Goal: Navigation & Orientation: Find specific page/section

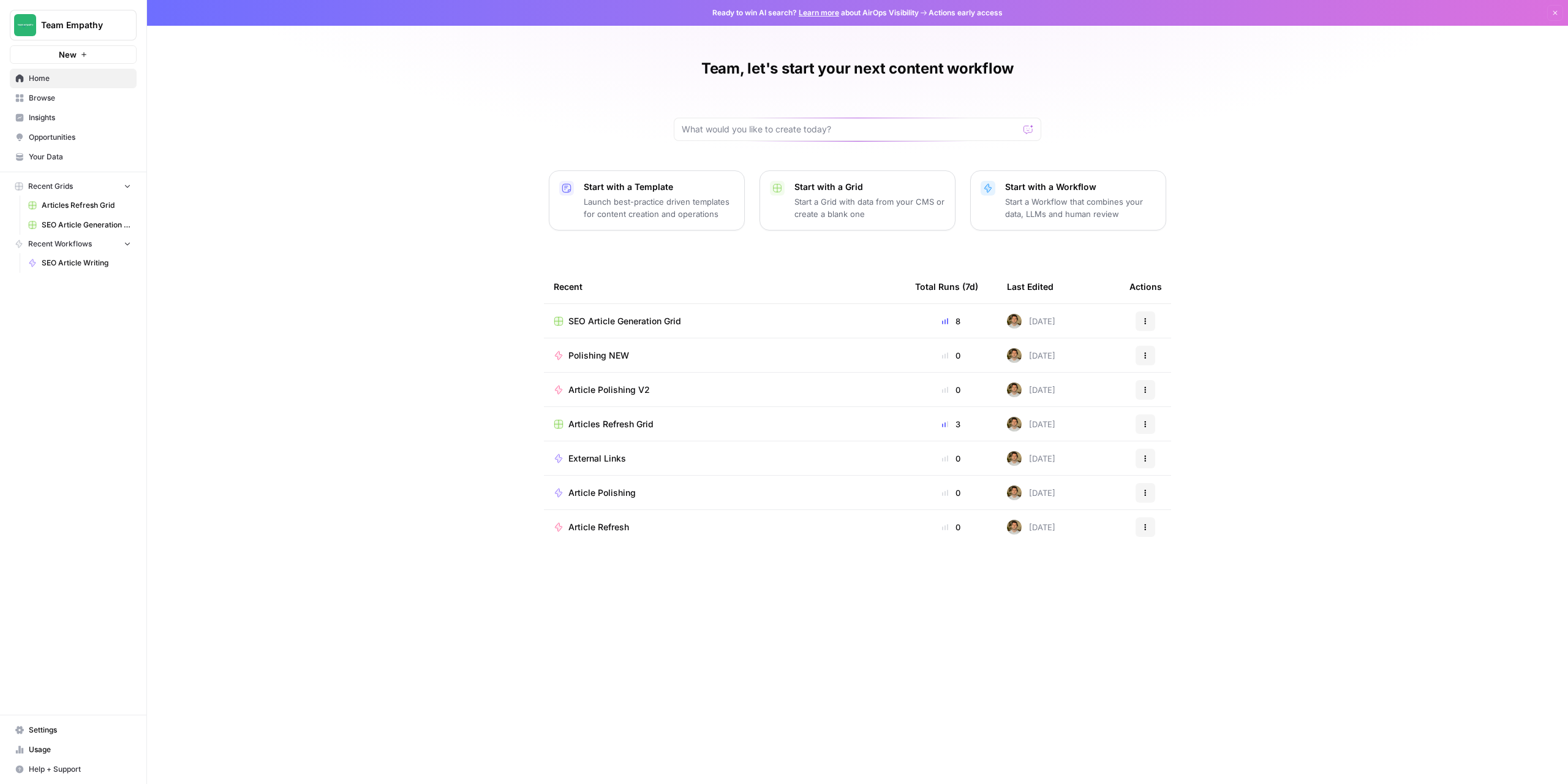
click at [52, 184] on span "Recent Grids" at bounding box center [50, 187] width 45 height 12
click at [38, 104] on link "Browse" at bounding box center [73, 98] width 126 height 19
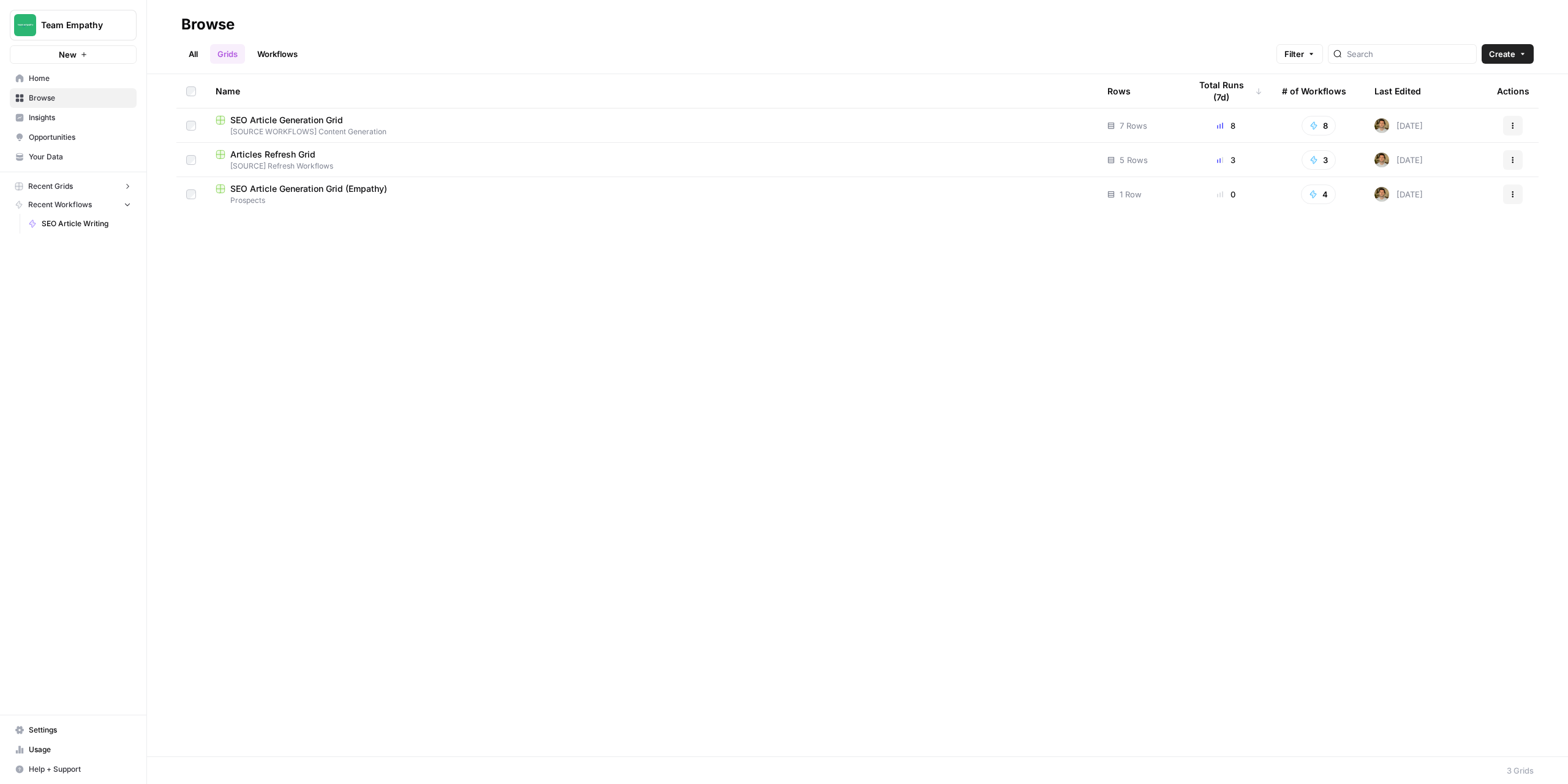
click at [183, 55] on link "All" at bounding box center [193, 54] width 24 height 19
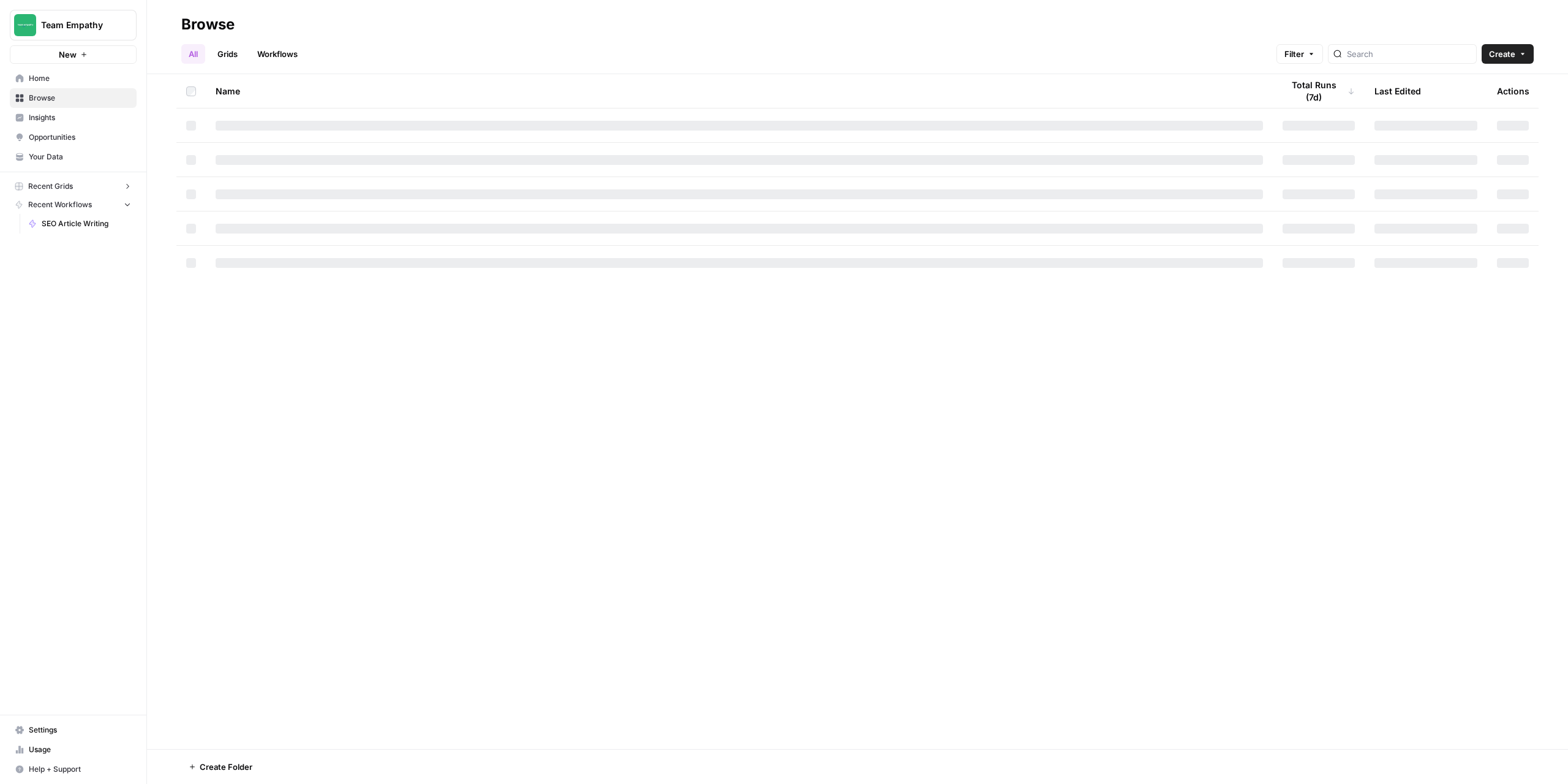
click at [193, 57] on link "All" at bounding box center [193, 54] width 24 height 19
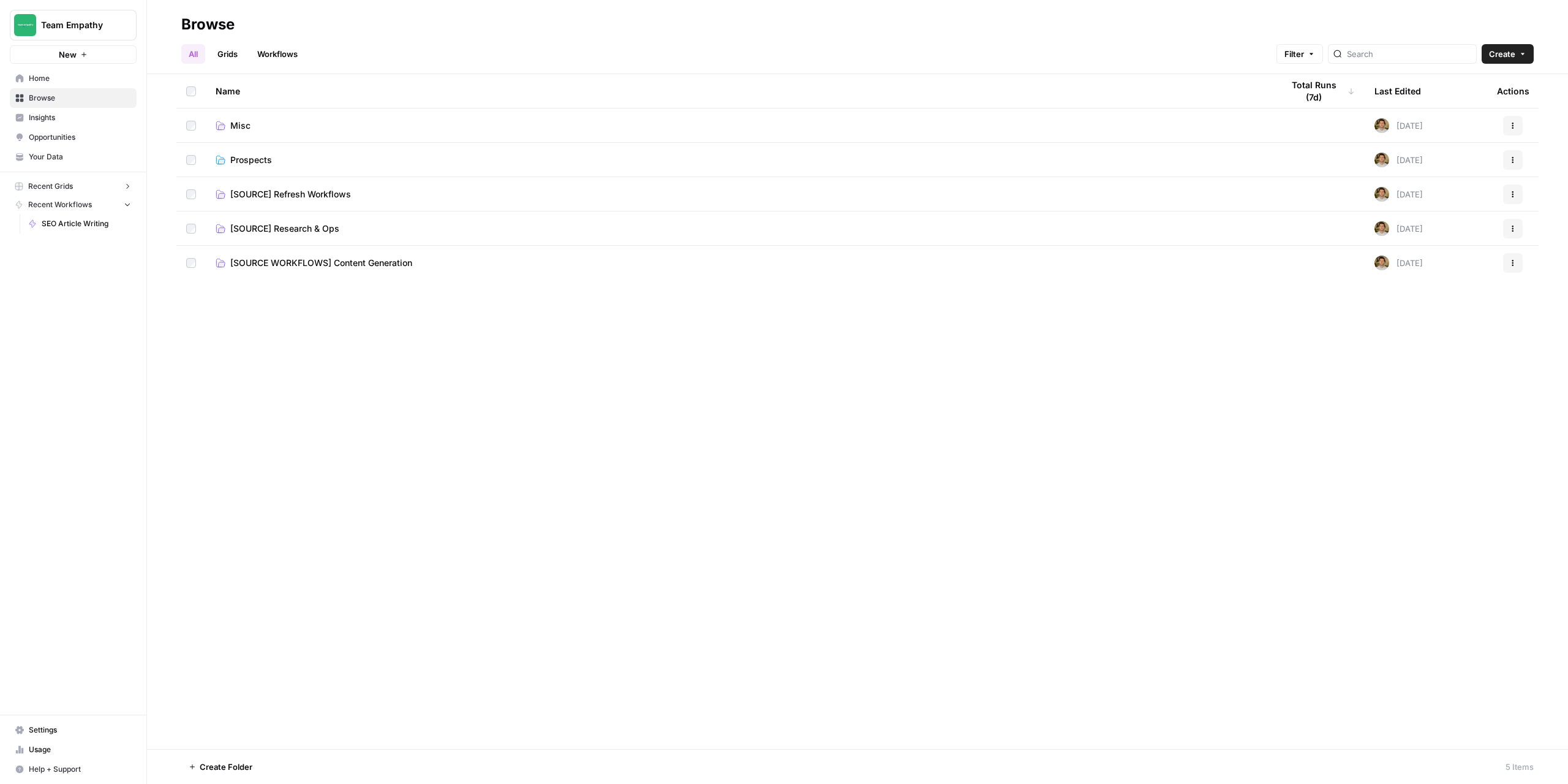
click at [243, 129] on span "Misc" at bounding box center [239, 126] width 20 height 12
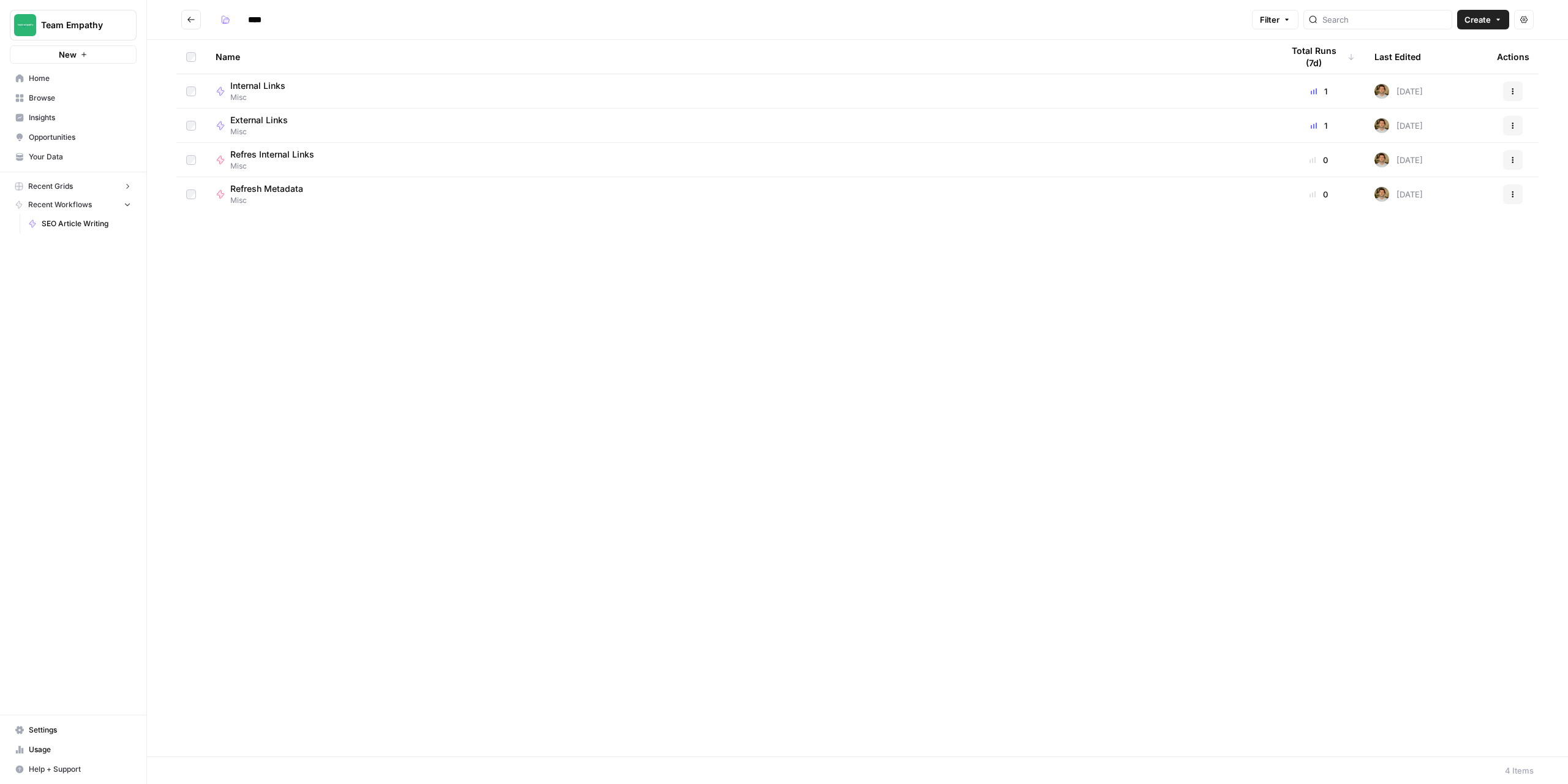
click at [192, 16] on icon "Go back" at bounding box center [191, 19] width 9 height 9
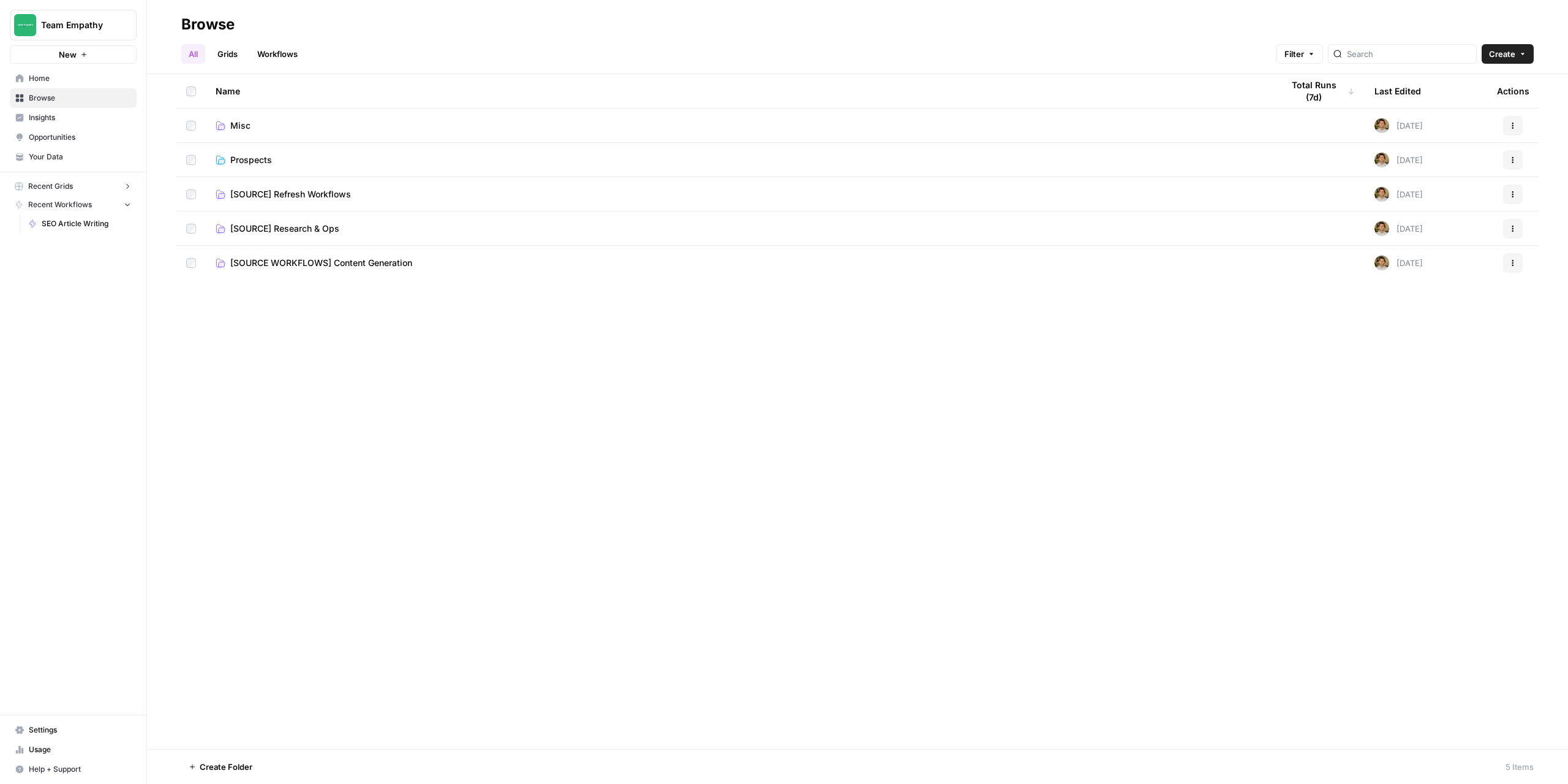
click at [230, 56] on link "Grids" at bounding box center [227, 54] width 34 height 19
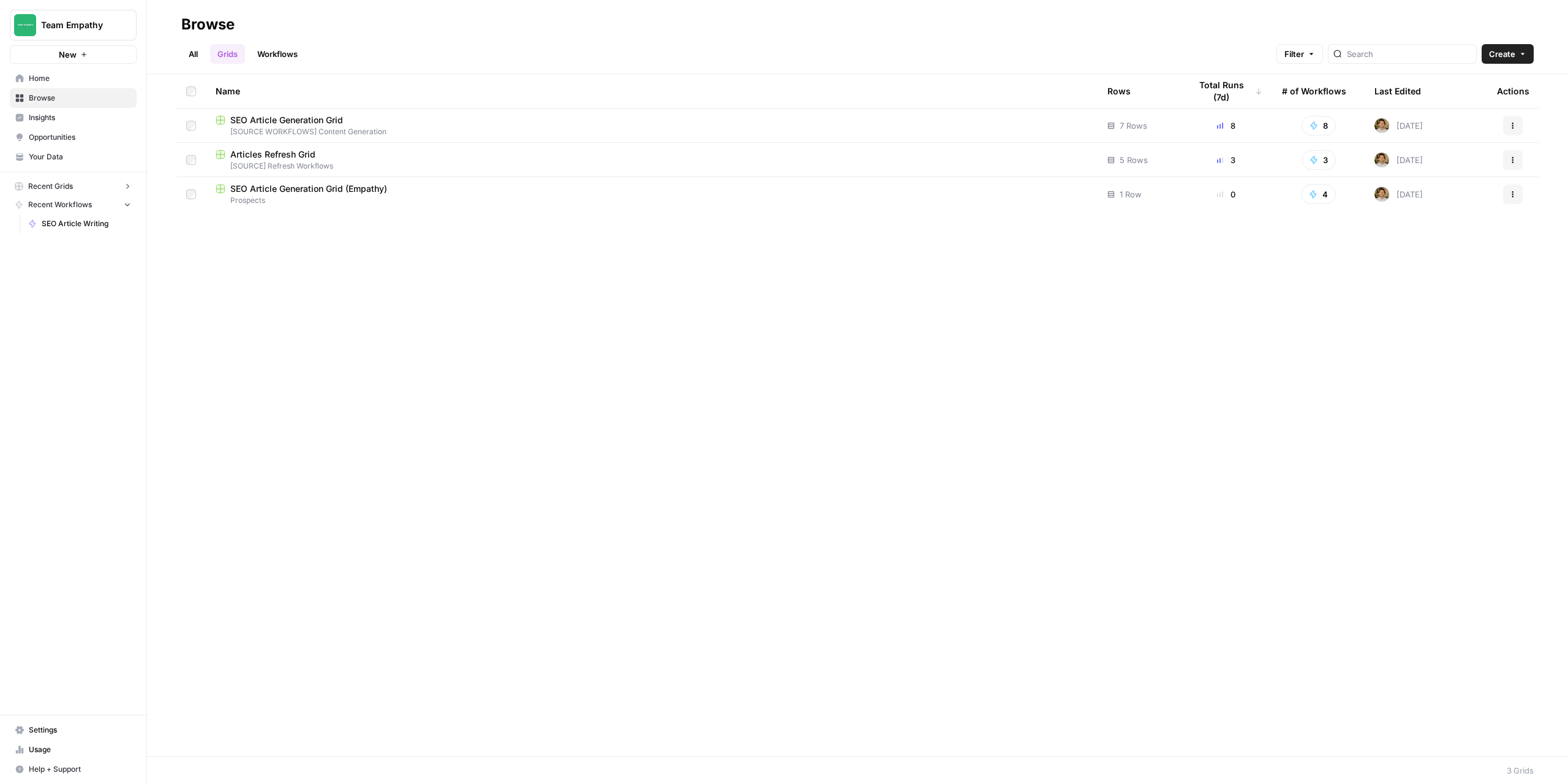
click at [286, 51] on link "Workflows" at bounding box center [278, 54] width 56 height 19
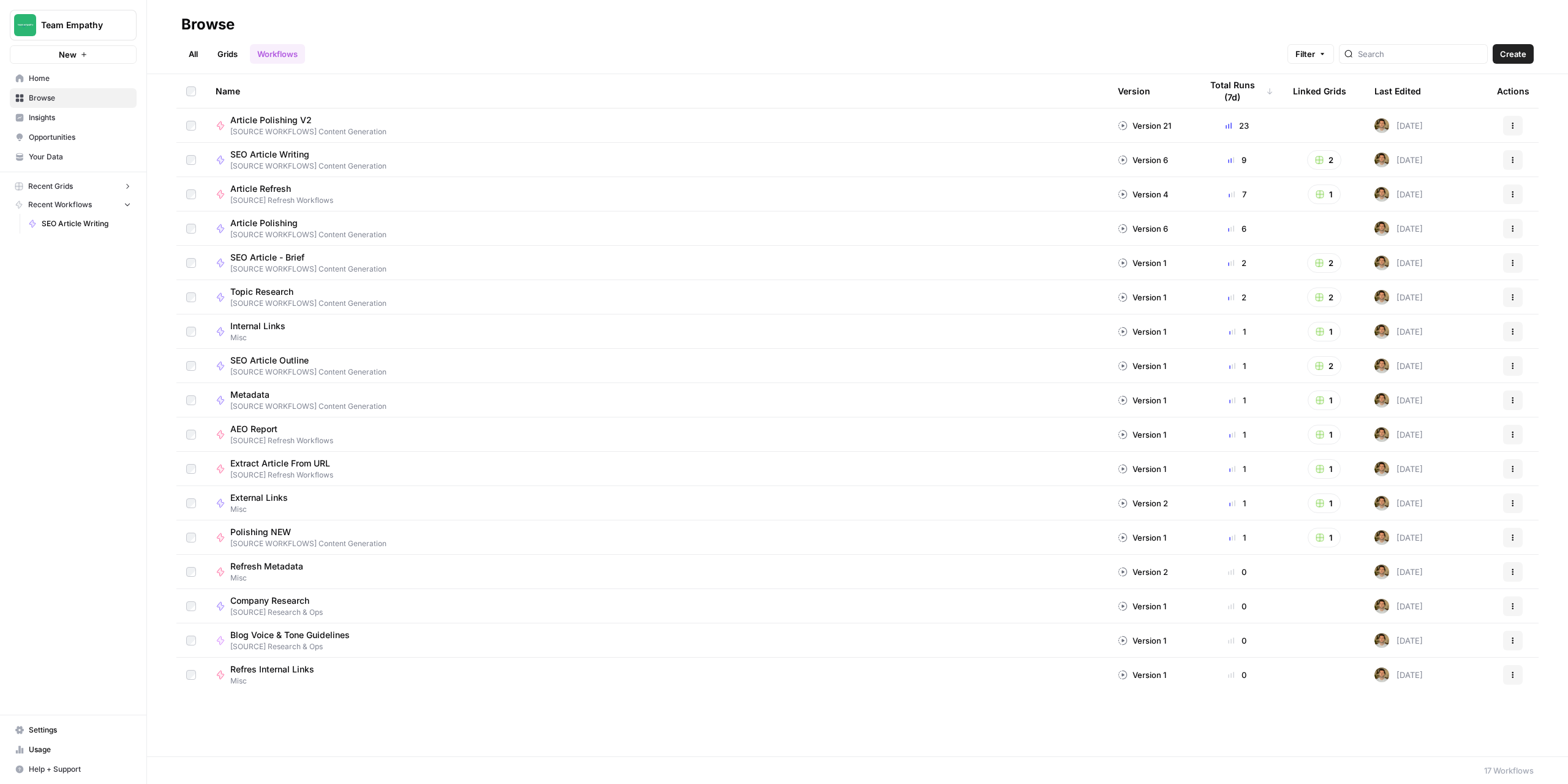
click at [225, 57] on link "Grids" at bounding box center [227, 54] width 34 height 19
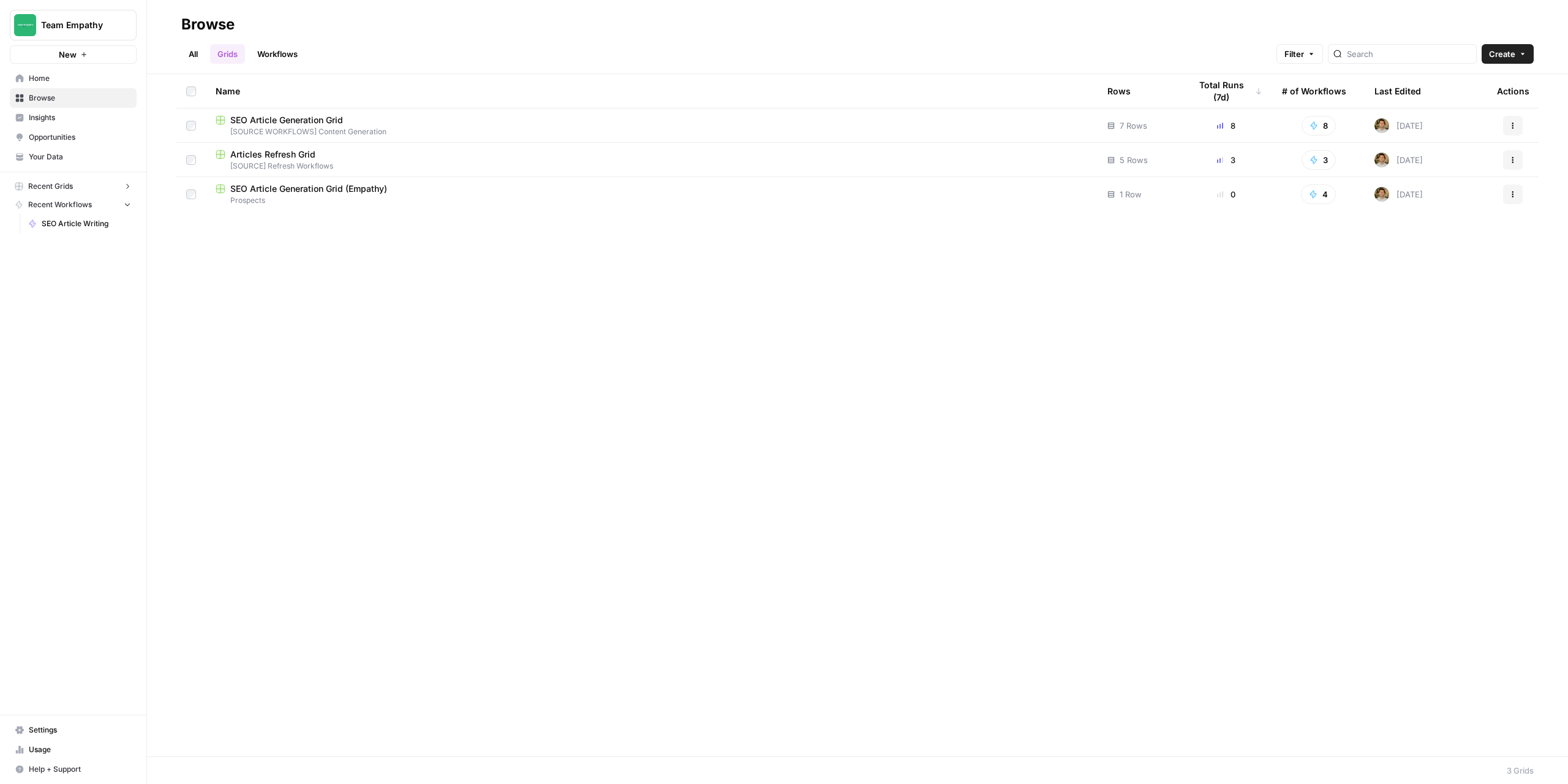
click at [190, 53] on link "All" at bounding box center [193, 54] width 24 height 19
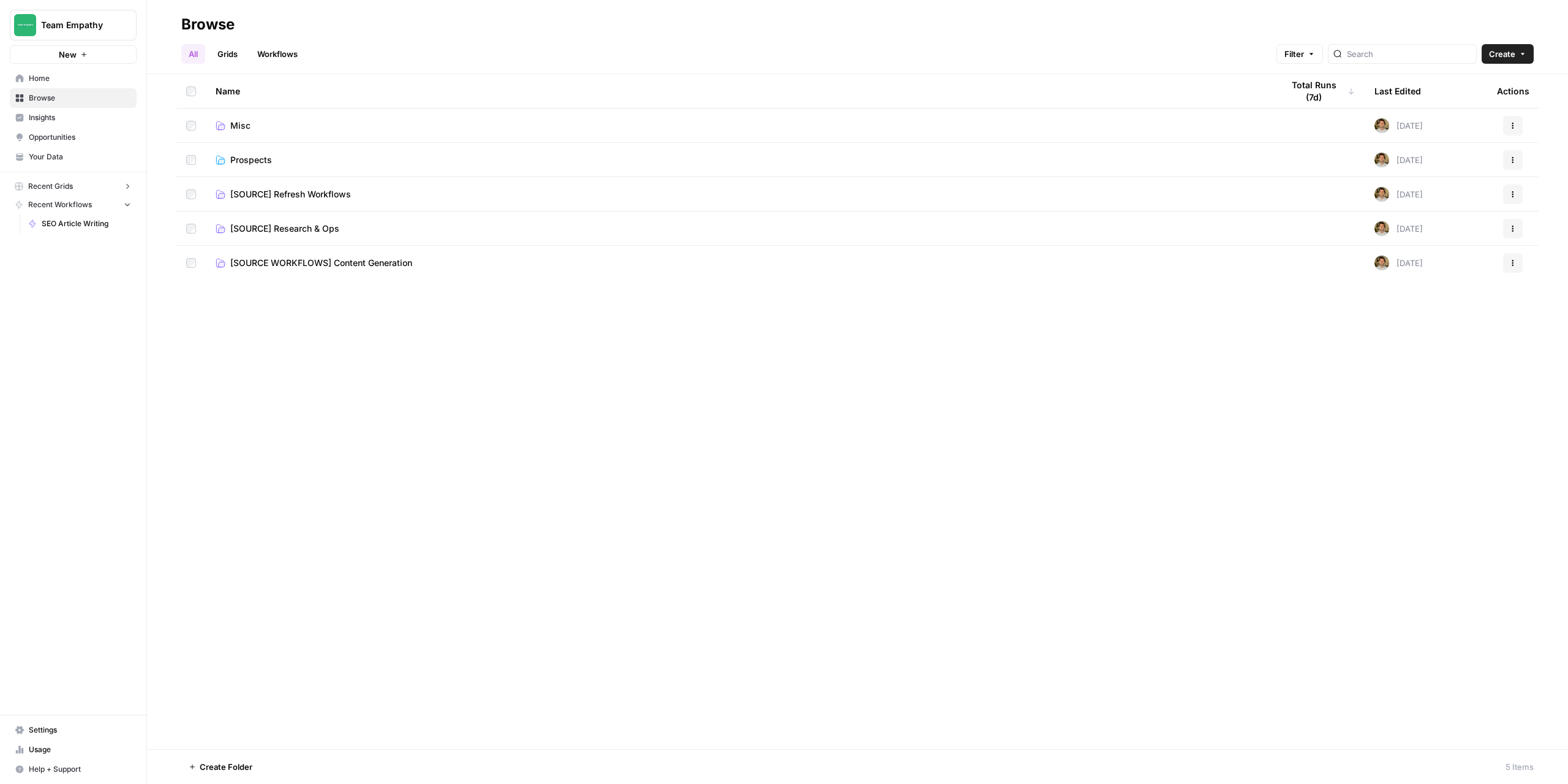
click at [229, 54] on link "Grids" at bounding box center [227, 54] width 34 height 19
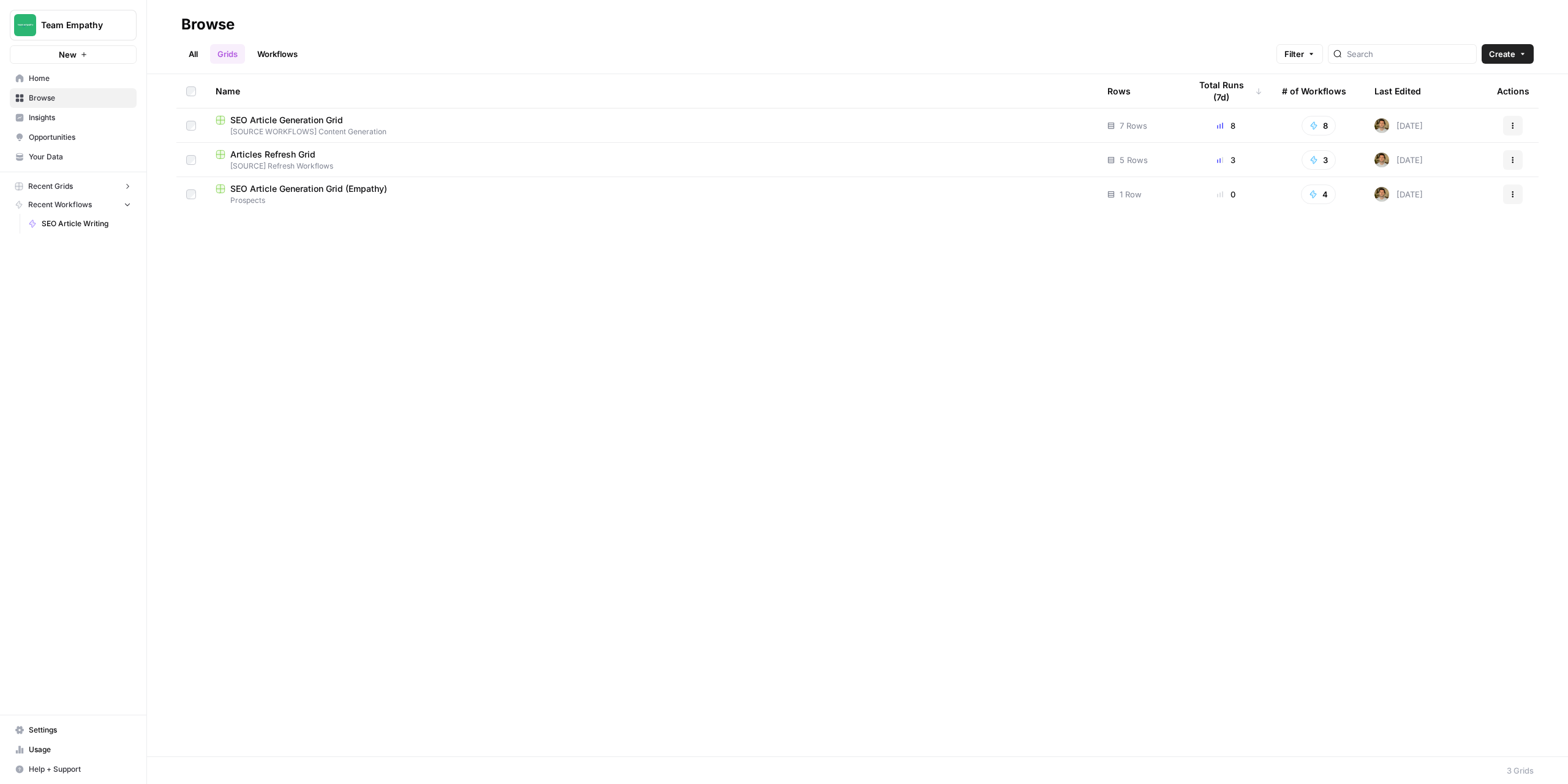
click at [191, 50] on link "All" at bounding box center [193, 54] width 24 height 19
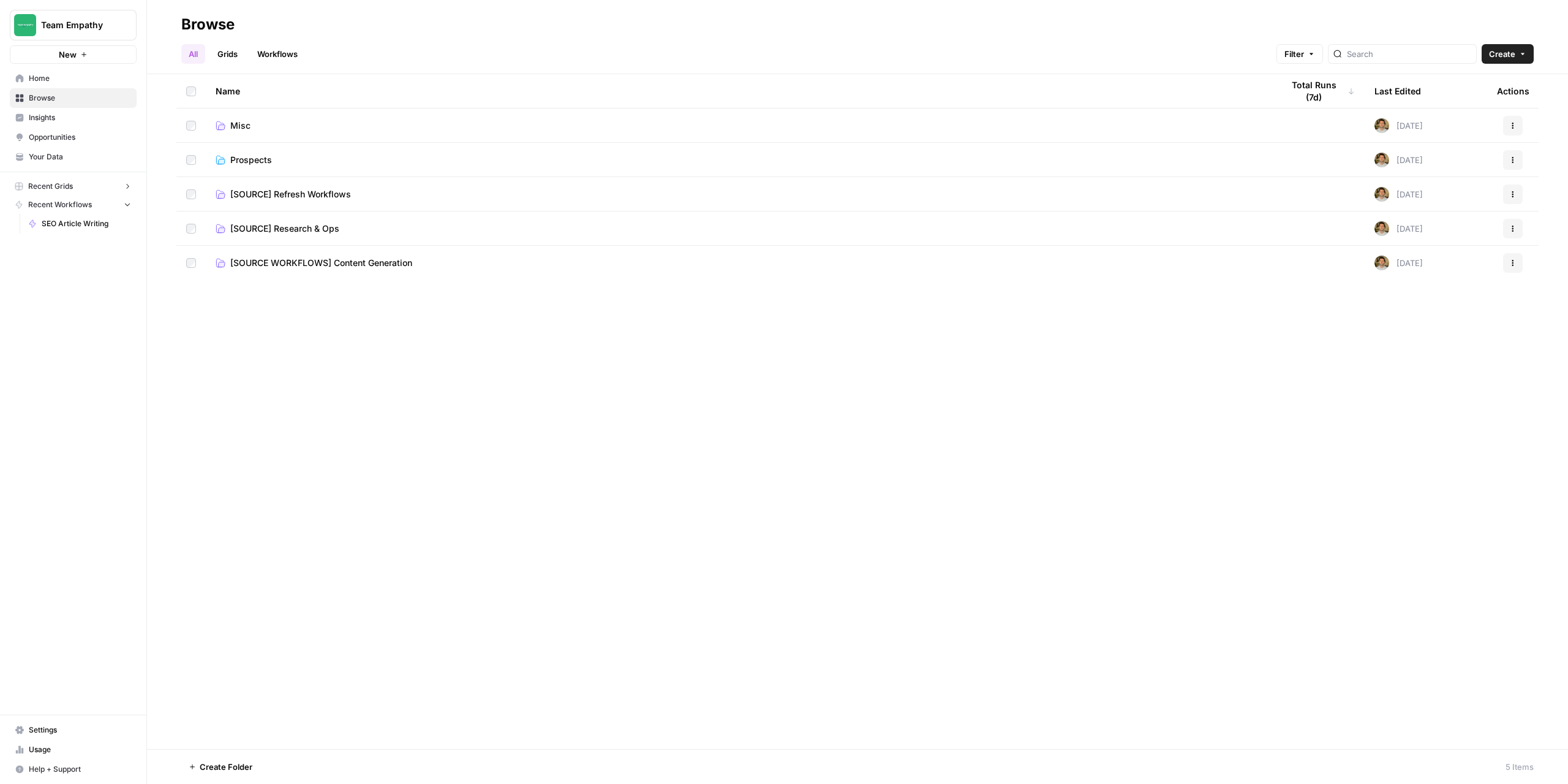
click at [224, 58] on link "Grids" at bounding box center [227, 54] width 34 height 19
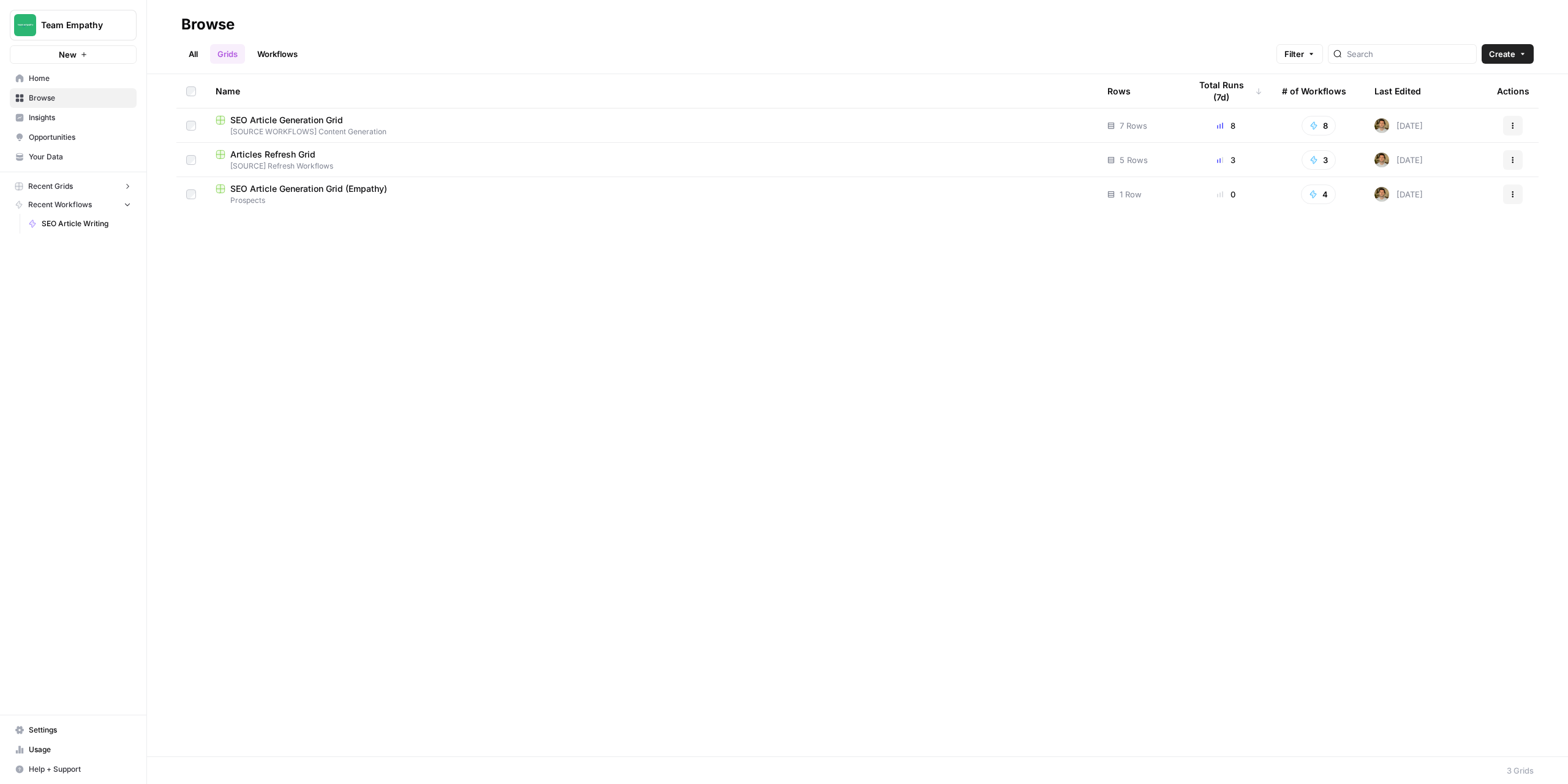
click at [184, 52] on link "All" at bounding box center [193, 54] width 24 height 19
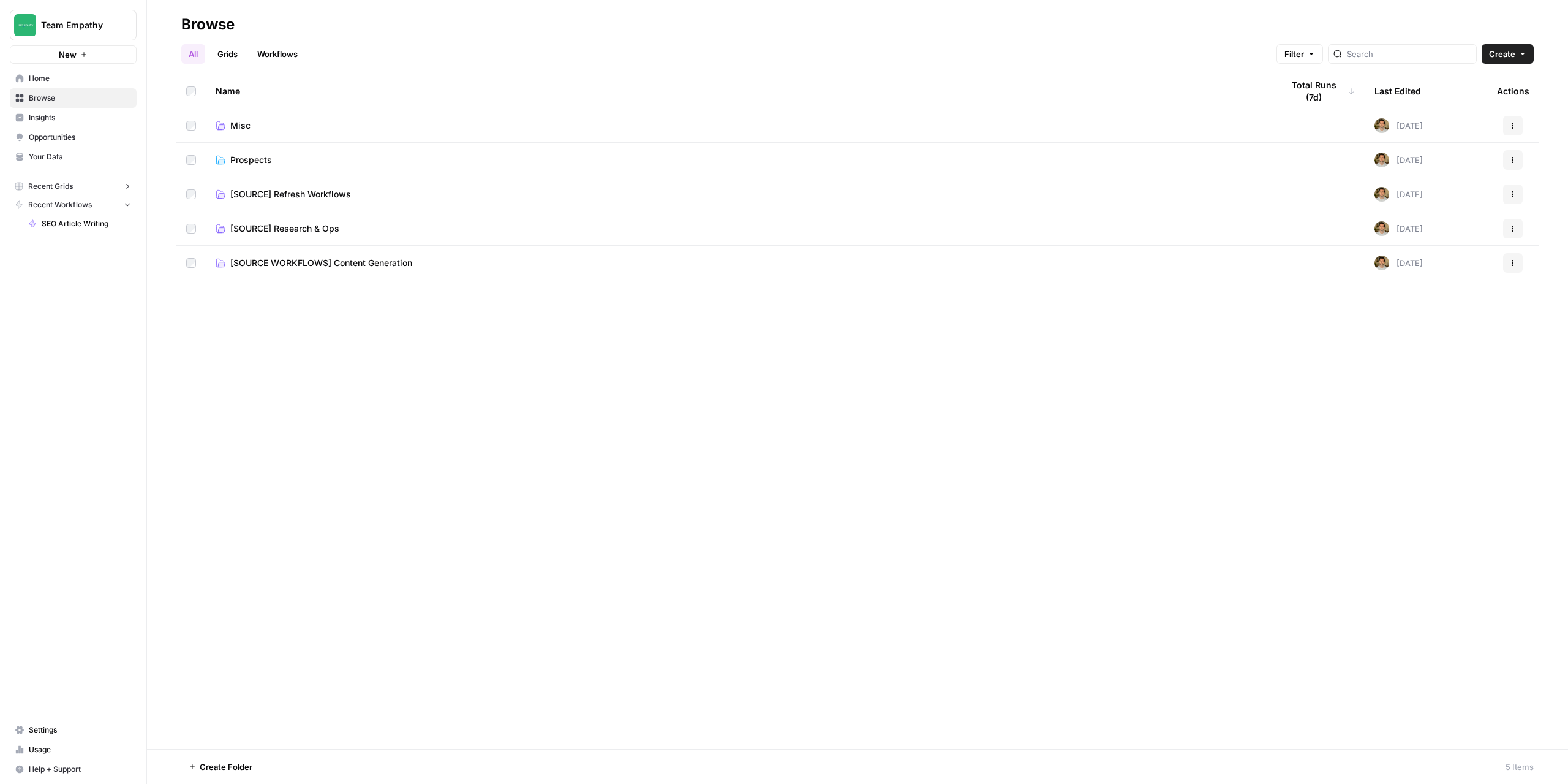
click at [295, 265] on span "[SOURCE WORKFLOWS] Content Generation" at bounding box center [321, 263] width 182 height 12
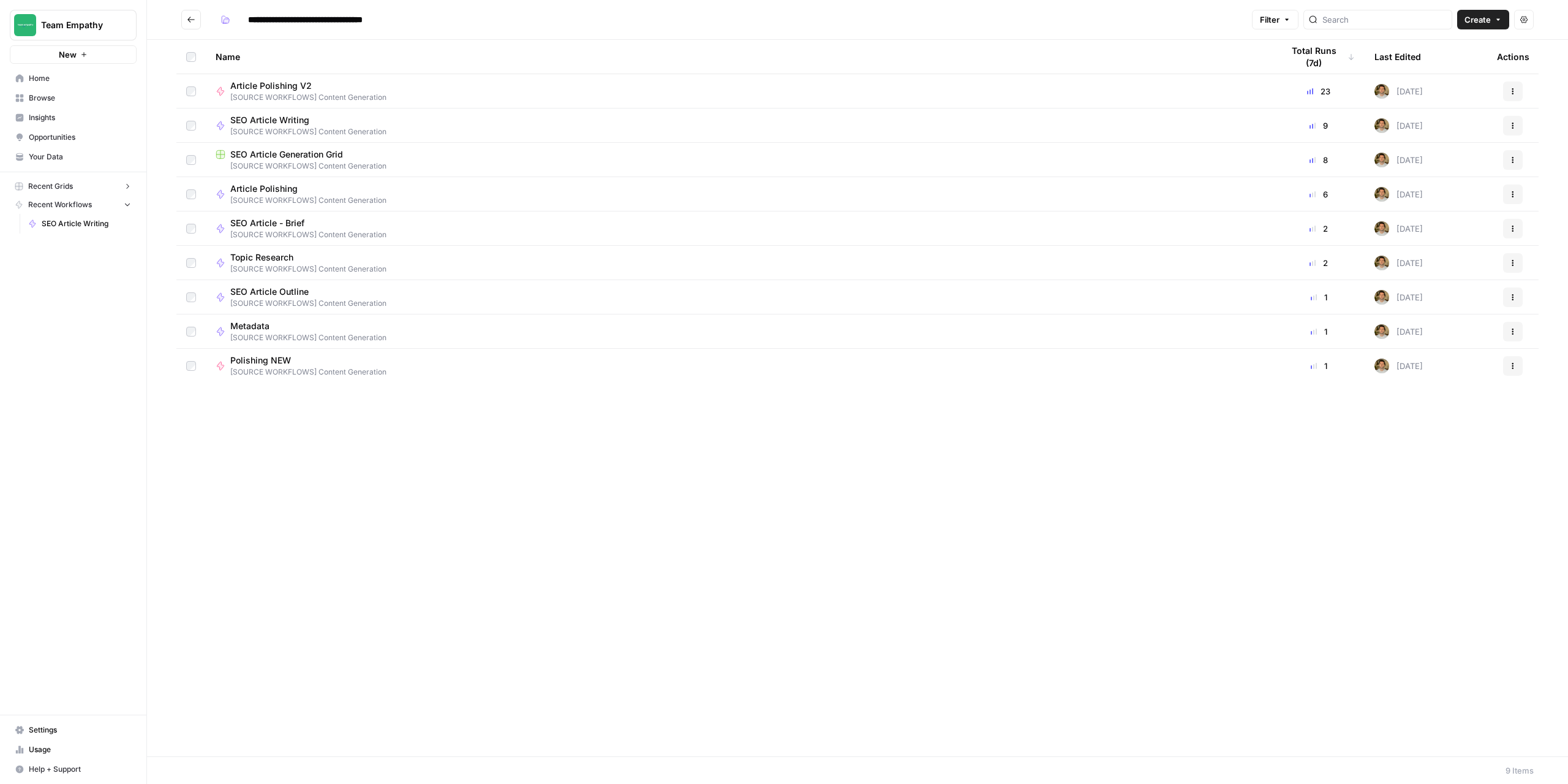
click at [289, 152] on span "SEO Article Generation Grid" at bounding box center [286, 154] width 113 height 12
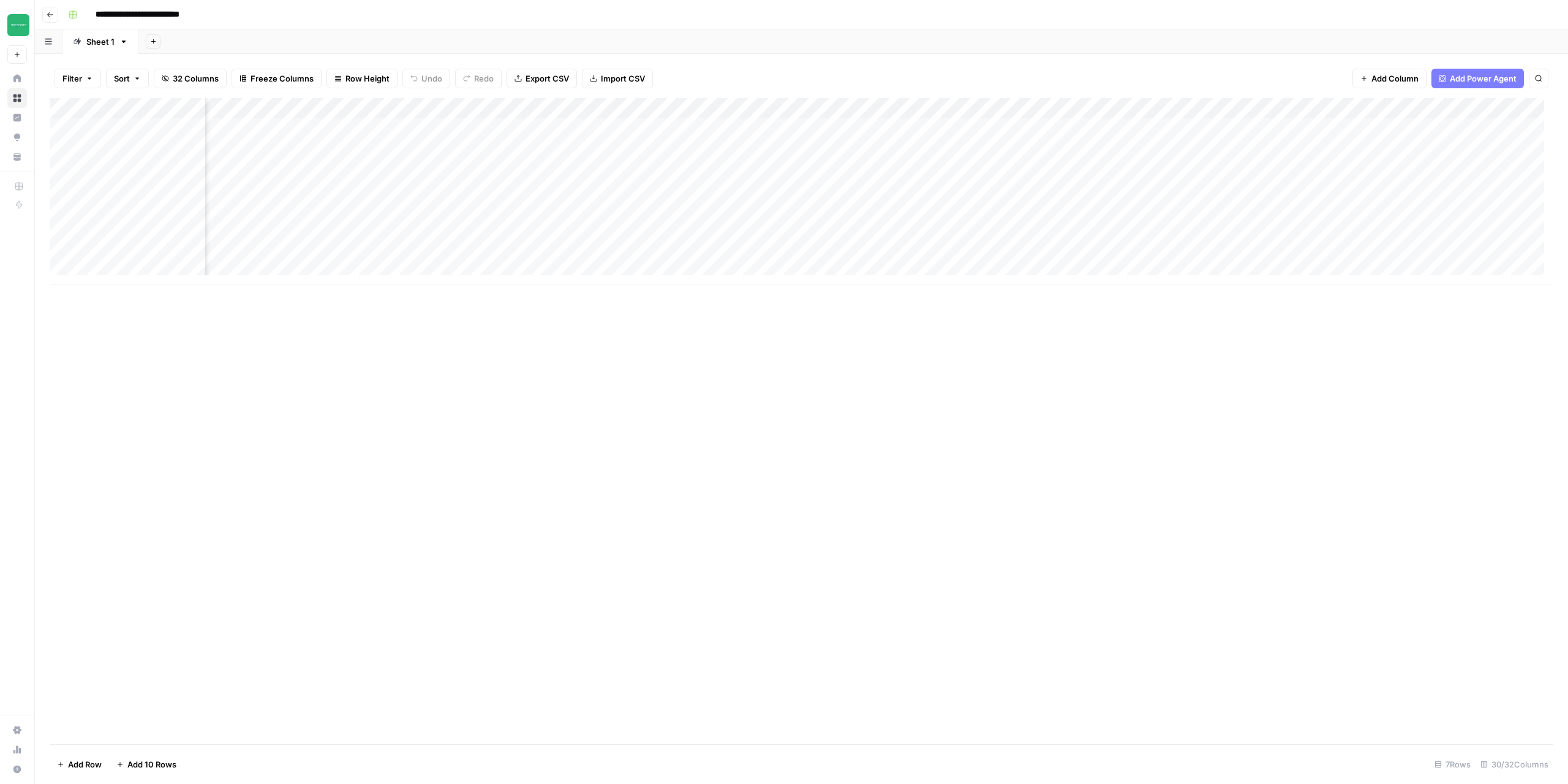
scroll to position [0, 1446]
click at [1007, 108] on div "Add Column" at bounding box center [802, 191] width 1504 height 186
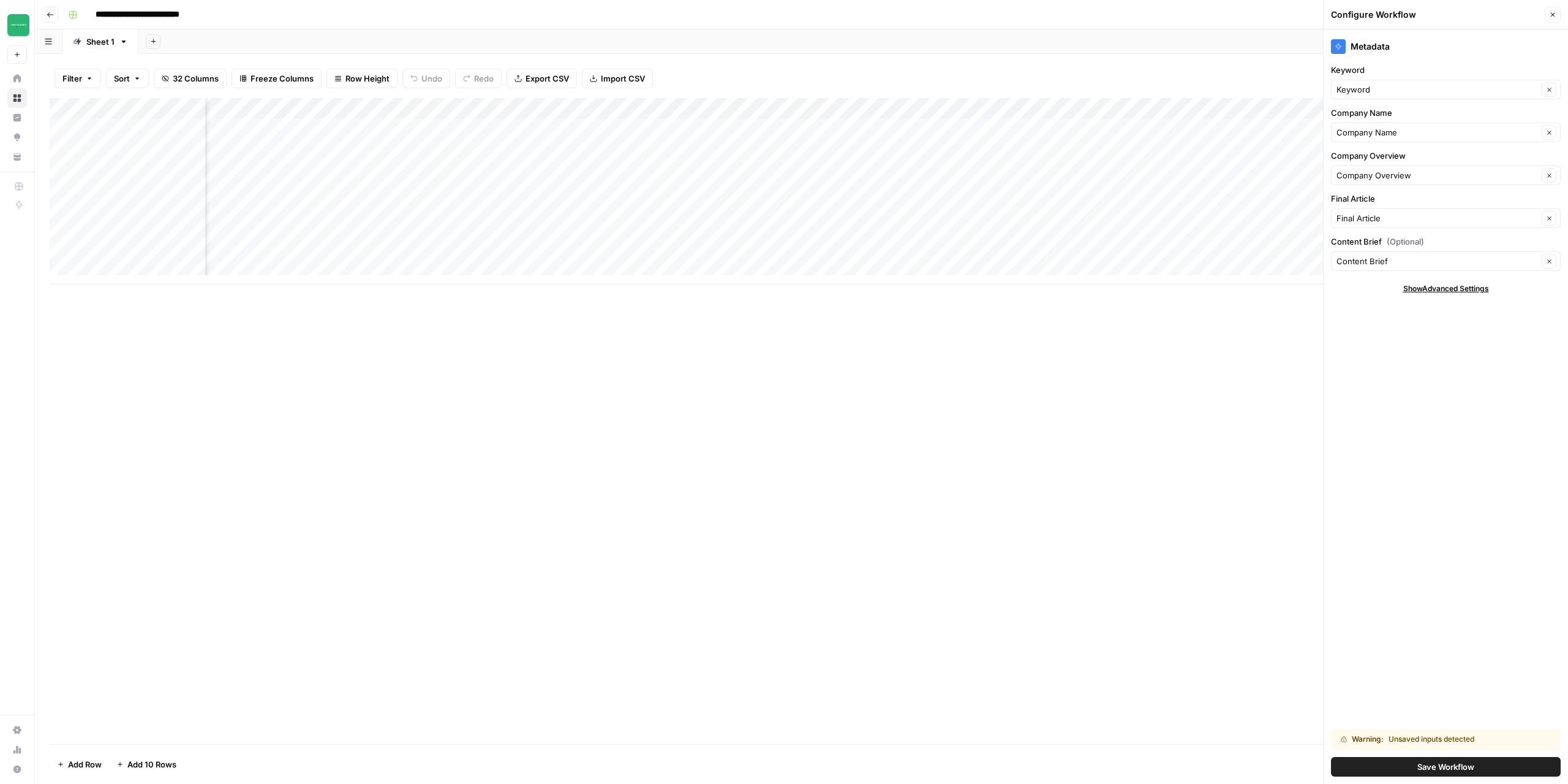
click at [1553, 17] on icon "button" at bounding box center [1553, 15] width 8 height 8
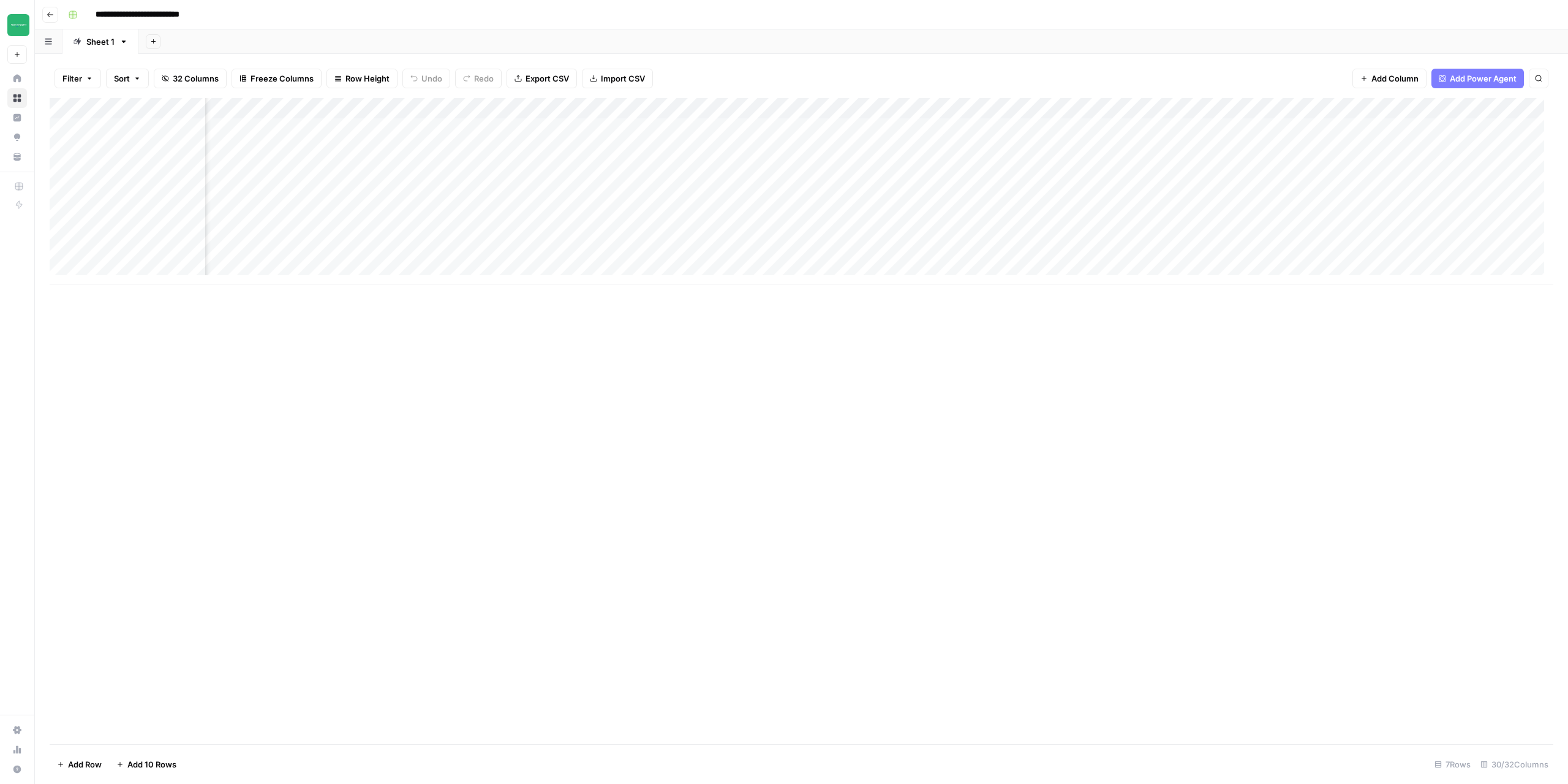
scroll to position [0, 0]
click at [49, 17] on icon "button" at bounding box center [51, 15] width 8 height 8
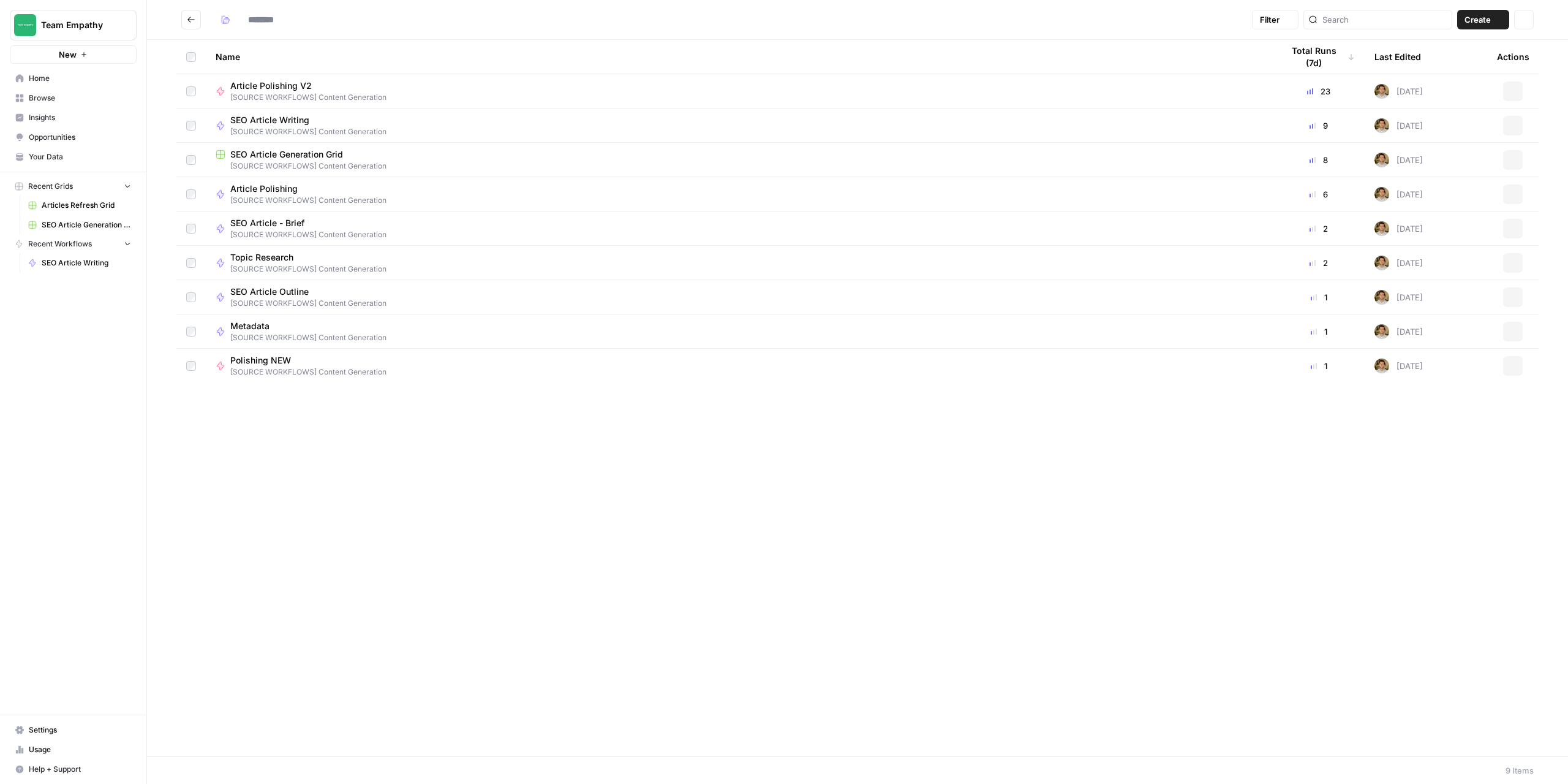
type input "**********"
click at [1163, 605] on div "Name Total Runs (7d) Last Edited Actions Article Polishing V2 [SOURCE WORKFLOWS…" at bounding box center [857, 399] width 1421 height 717
click at [191, 26] on button "Go back" at bounding box center [191, 19] width 19 height 19
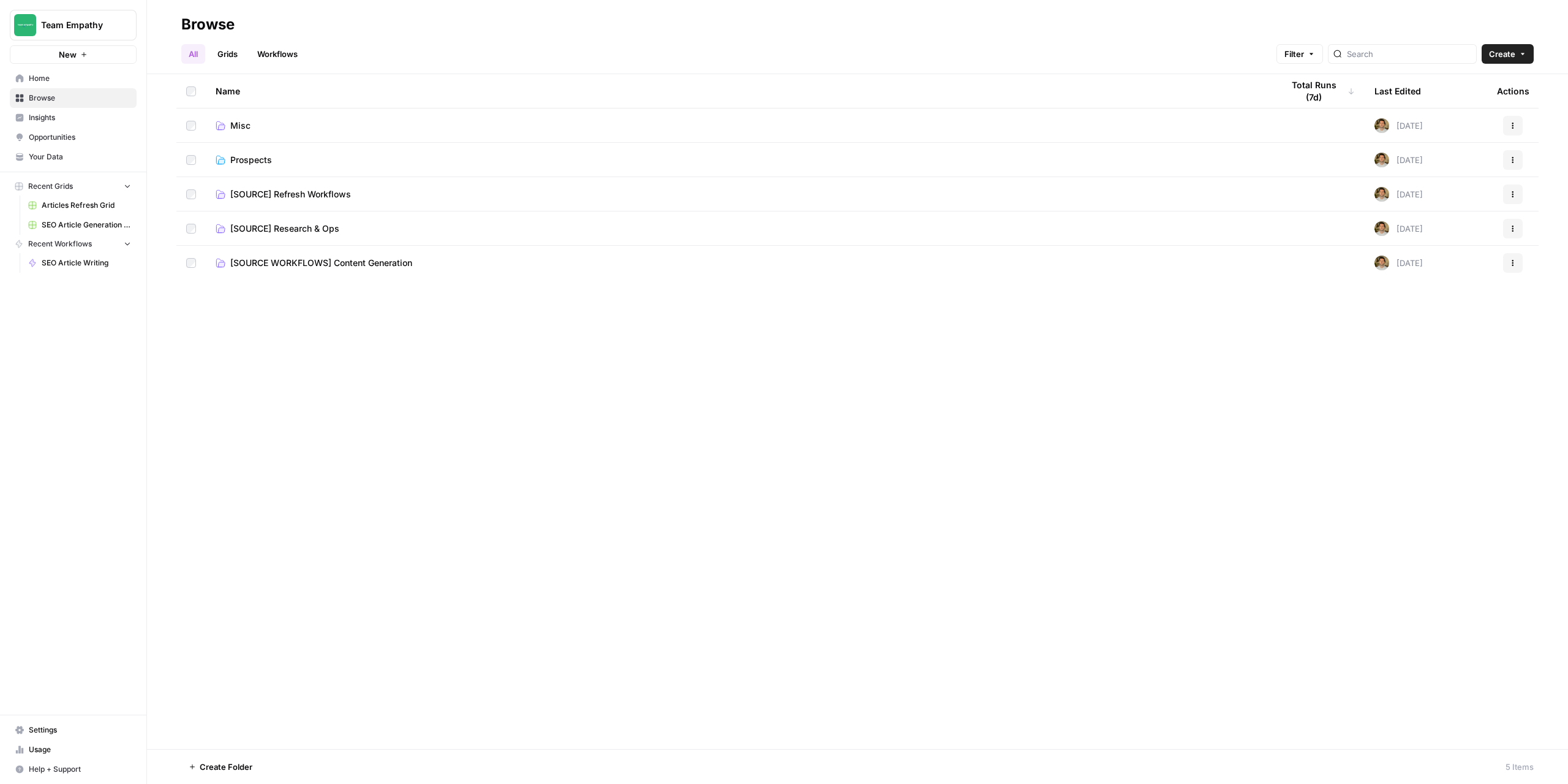
click at [1089, 447] on div "Name Total Runs (7d) Last Edited Actions Misc [DATE] Actions Prospects [DATE] A…" at bounding box center [857, 411] width 1421 height 675
click at [230, 58] on link "Grids" at bounding box center [227, 54] width 34 height 19
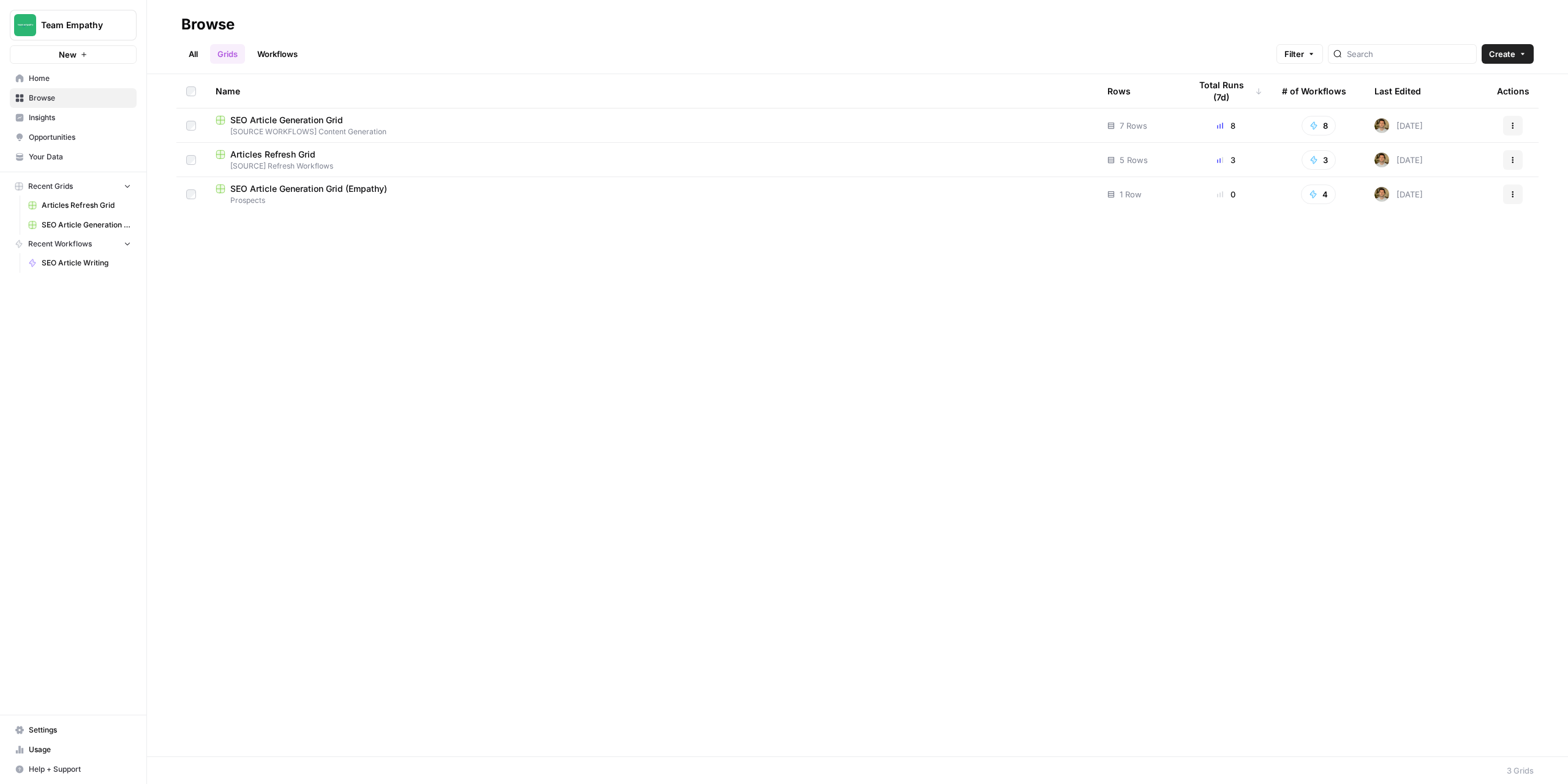
click at [275, 50] on link "Workflows" at bounding box center [278, 54] width 56 height 19
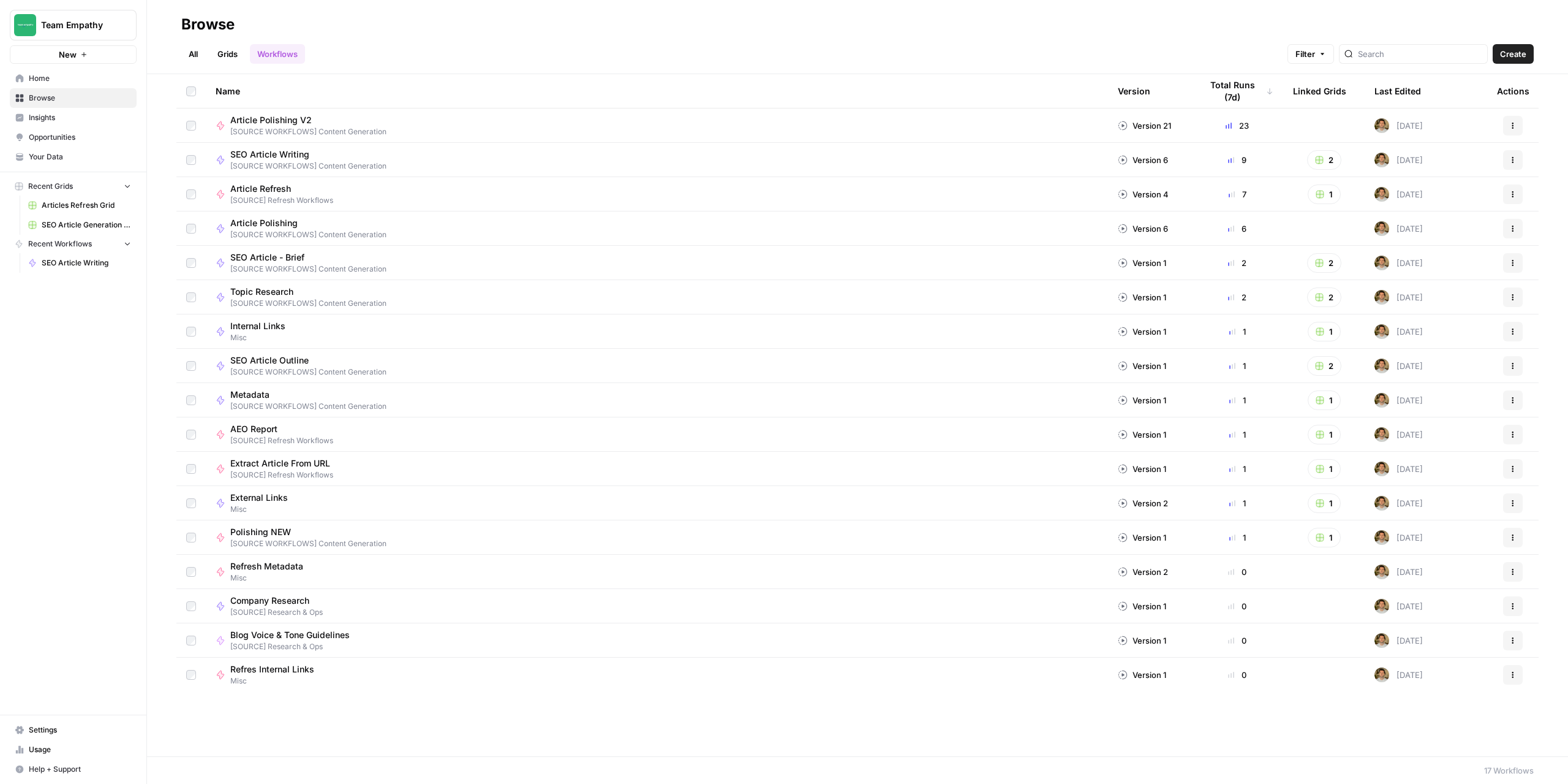
click at [444, 725] on div "Name Version Total Runs (7d) Linked Grids Last Edited Actions Article Polishing…" at bounding box center [857, 415] width 1421 height 682
